Goal: Task Accomplishment & Management: Use online tool/utility

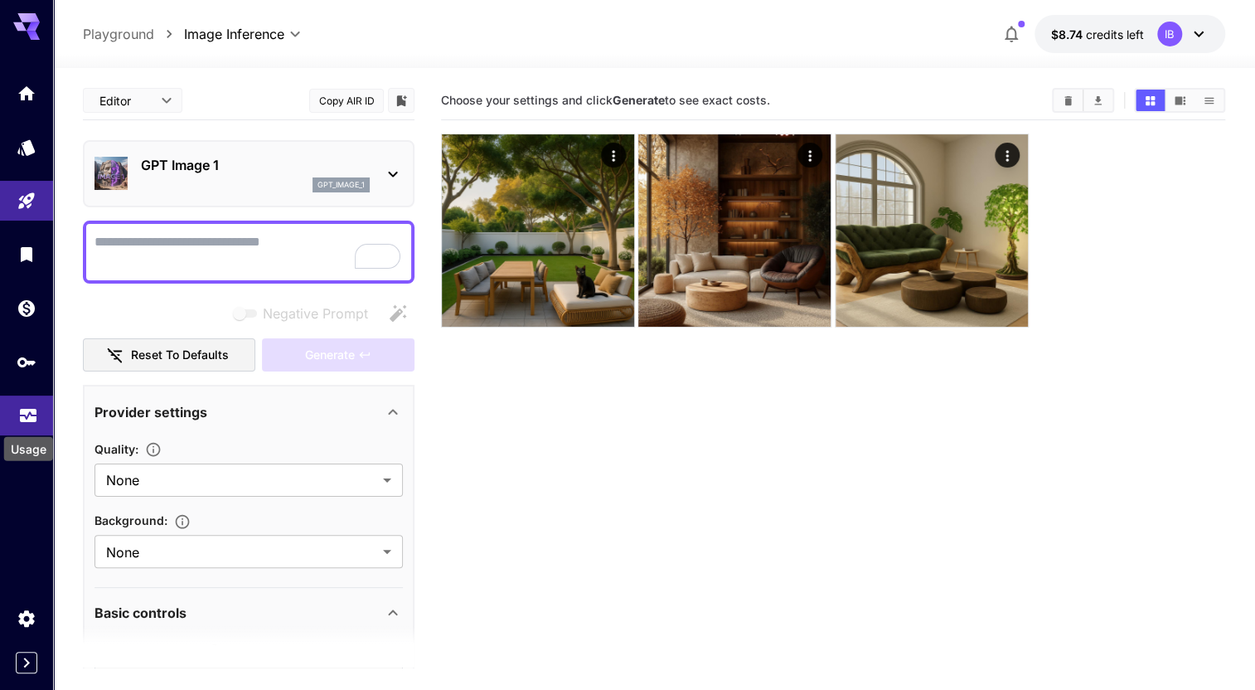
click at [24, 412] on icon "Usage" at bounding box center [28, 408] width 17 height 8
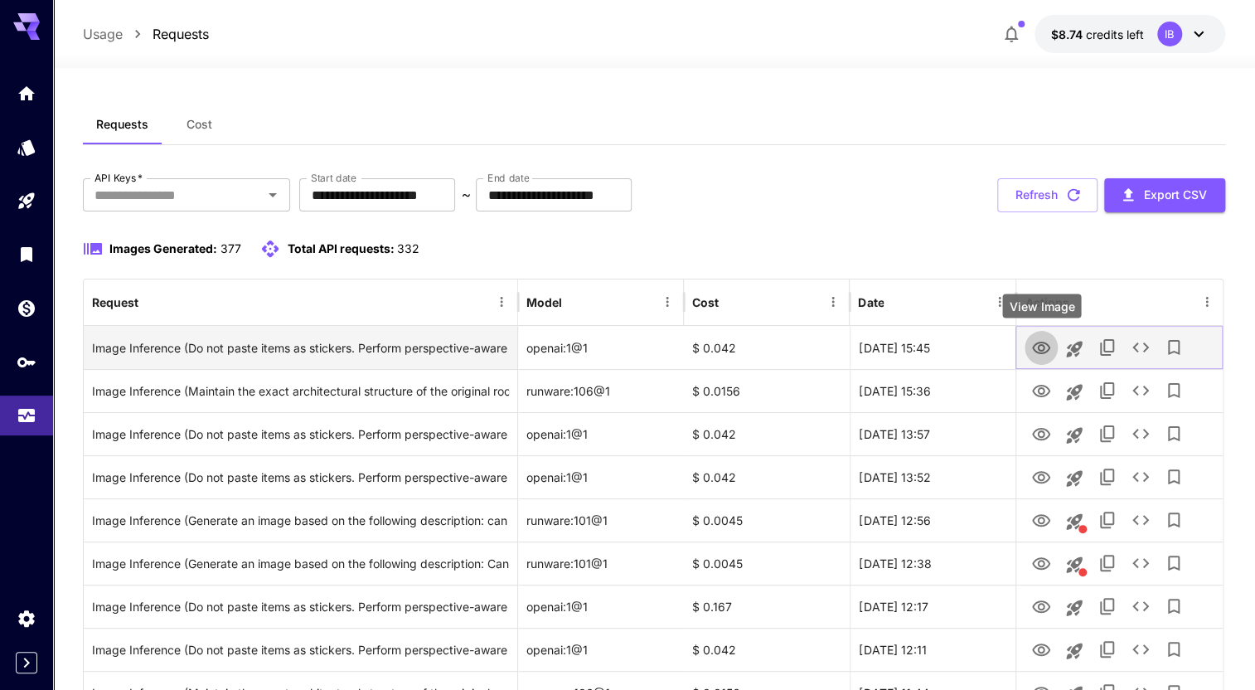
click at [1046, 355] on icon "View Image" at bounding box center [1042, 348] width 20 height 20
click at [1149, 347] on icon "See details" at bounding box center [1141, 347] width 20 height 20
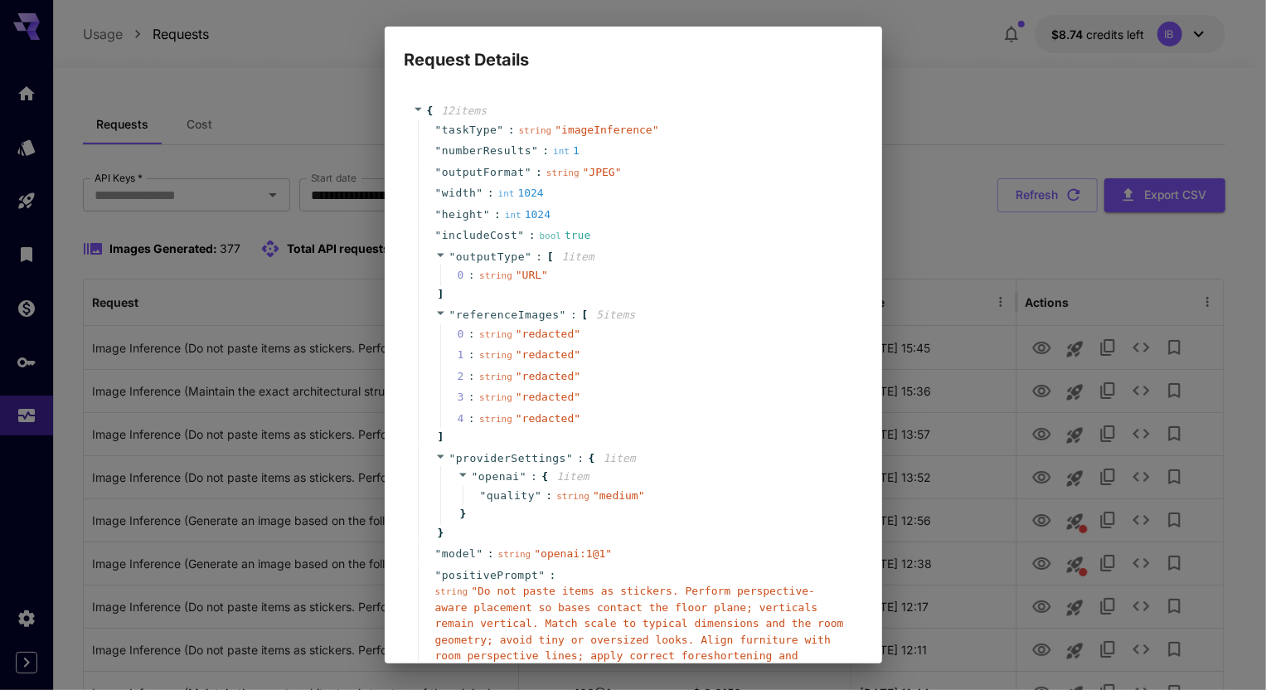
click at [961, 86] on div "Request Details { 12 item s " taskType " : string " imageInference " " numberRe…" at bounding box center [633, 345] width 1266 height 690
click at [917, 48] on div "Request Details { 12 item s " taskType " : string " imageInference " " numberRe…" at bounding box center [633, 345] width 1266 height 690
drag, startPoint x: 930, startPoint y: 163, endPoint x: 925, endPoint y: 97, distance: 66.5
click at [929, 152] on div "Request Details { 12 item s " taskType " : string " imageInference " " numberRe…" at bounding box center [633, 345] width 1266 height 690
click at [214, 206] on div "Request Details { 12 item s " taskType " : string " imageInference " " numberRe…" at bounding box center [633, 345] width 1266 height 690
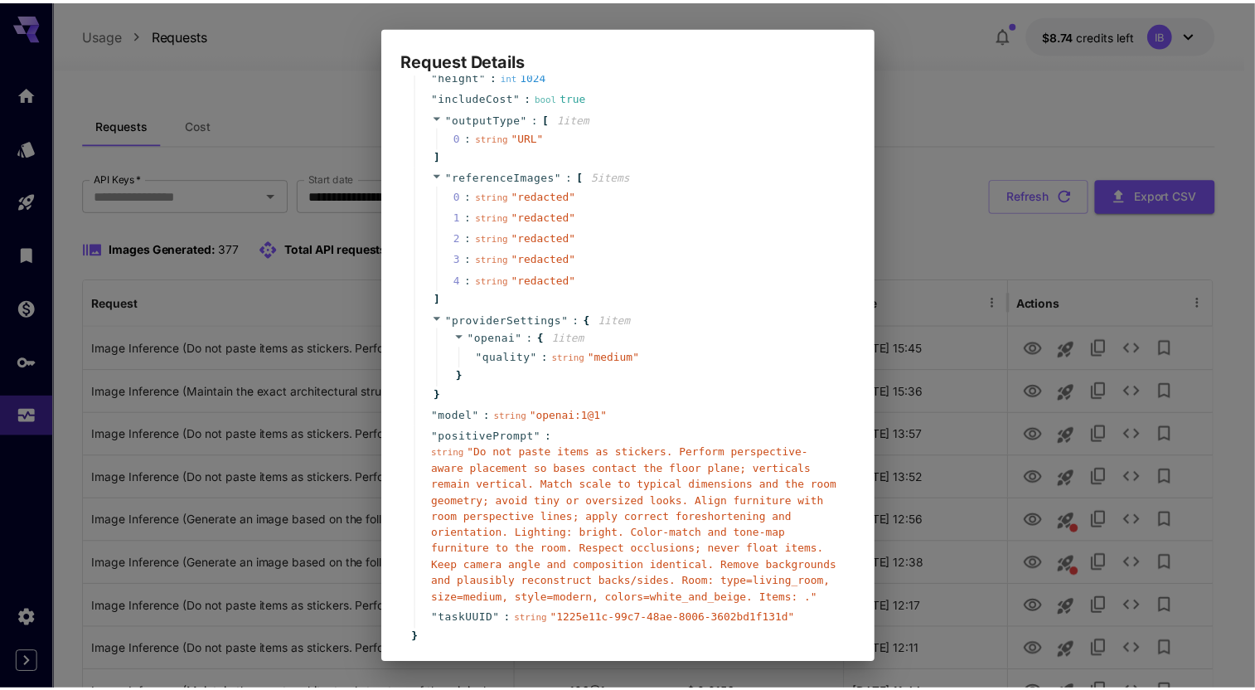
scroll to position [221, 0]
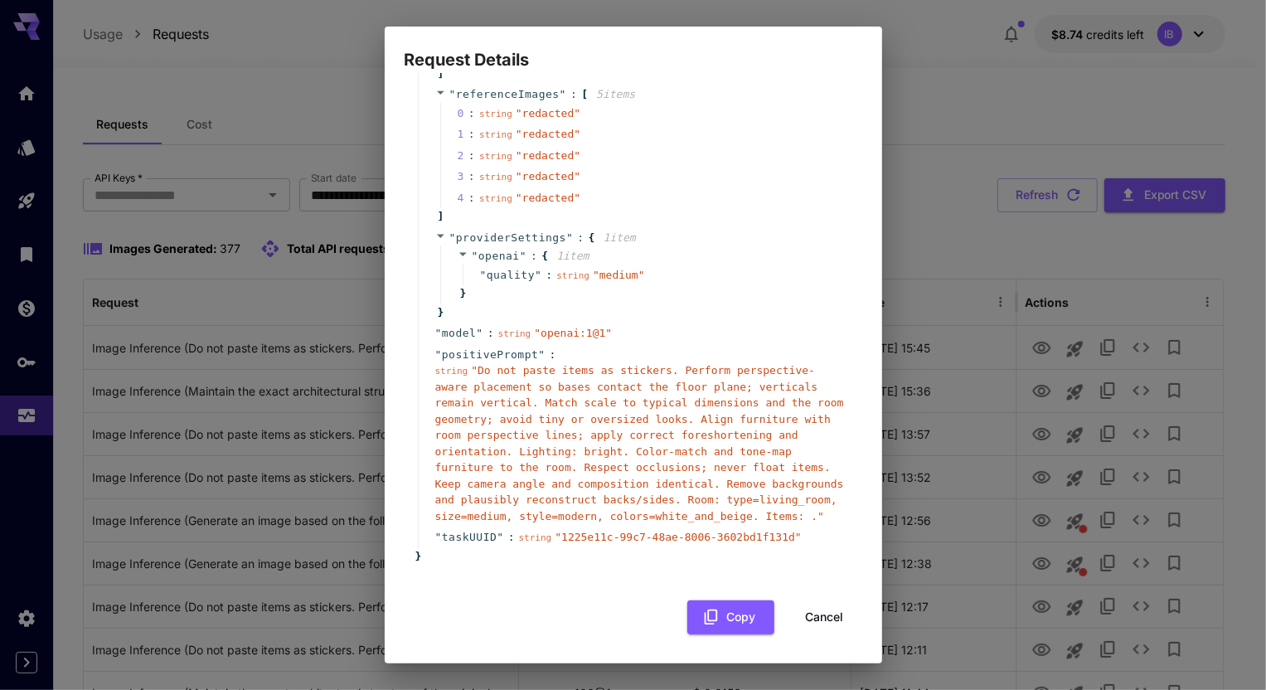
click at [828, 614] on button "Cancel" at bounding box center [825, 617] width 75 height 34
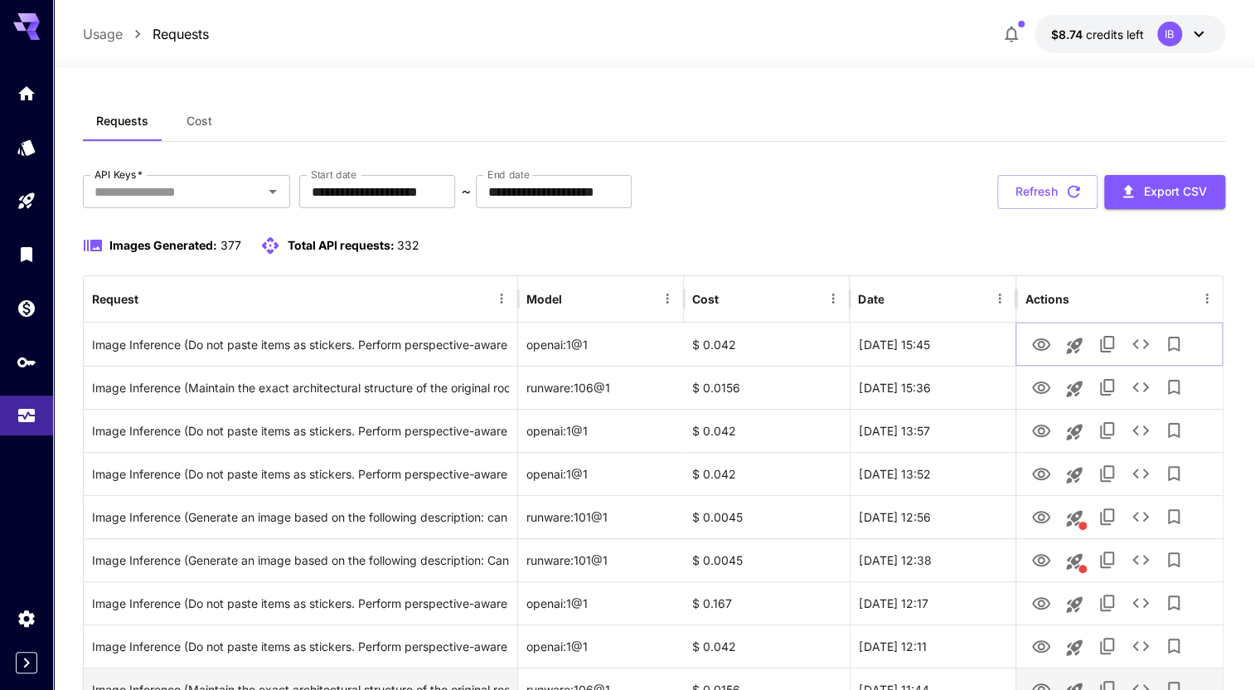
scroll to position [0, 0]
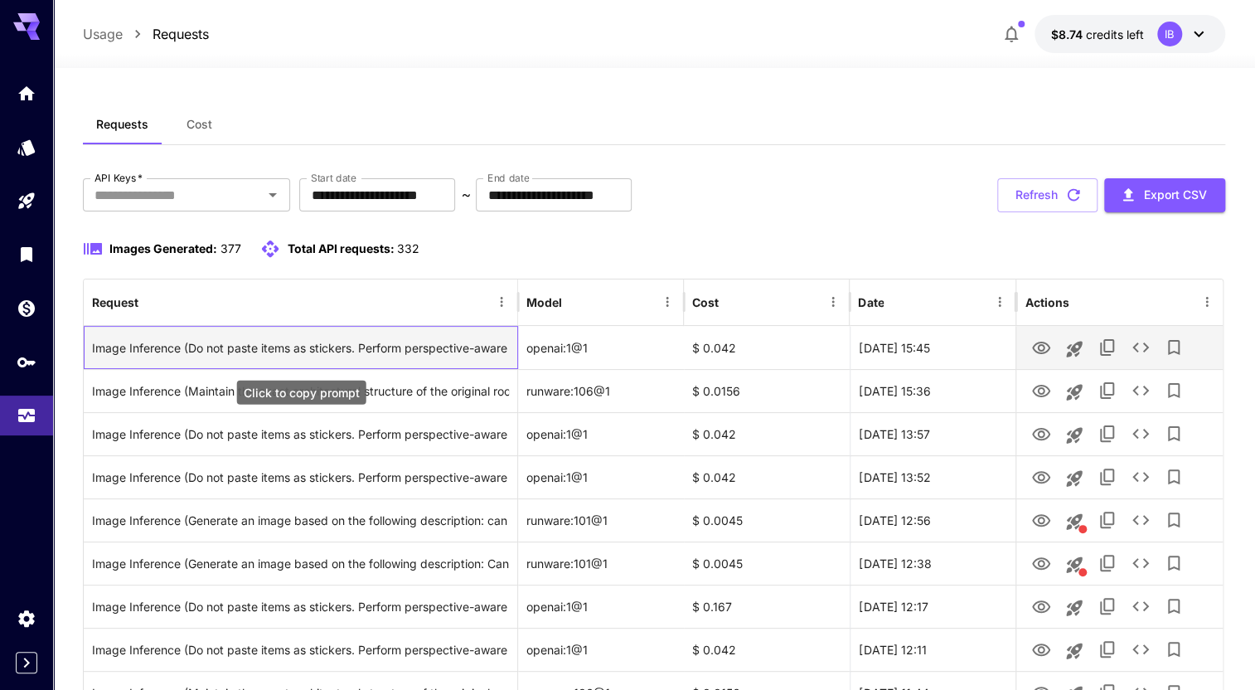
click at [333, 346] on div "Image Inference (Do not paste items as stickers. Perform perspective-aware plac…" at bounding box center [300, 348] width 417 height 42
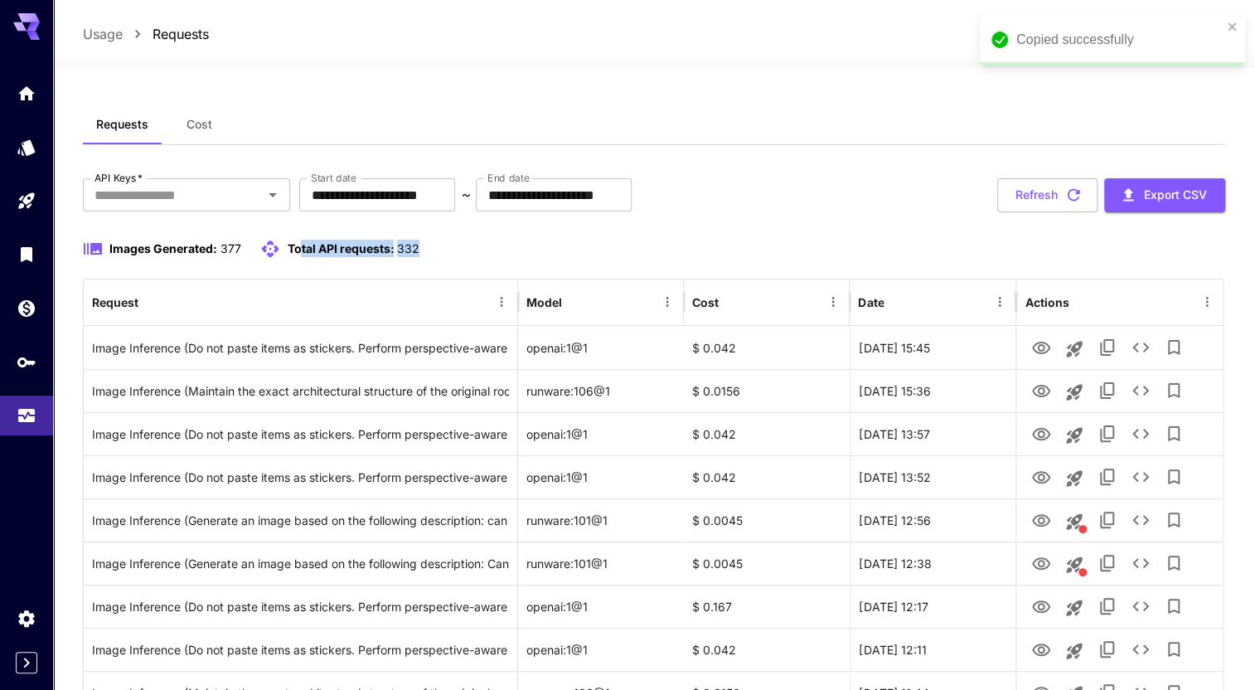
drag, startPoint x: 427, startPoint y: 241, endPoint x: 298, endPoint y: 241, distance: 129.4
click at [298, 241] on div "Images Generated: 377 Total API requests: 332" at bounding box center [654, 249] width 1143 height 20
click at [462, 262] on div "Images Generated: 377 Total API requests: 332" at bounding box center [654, 259] width 1143 height 40
